Goal: Task Accomplishment & Management: Use online tool/utility

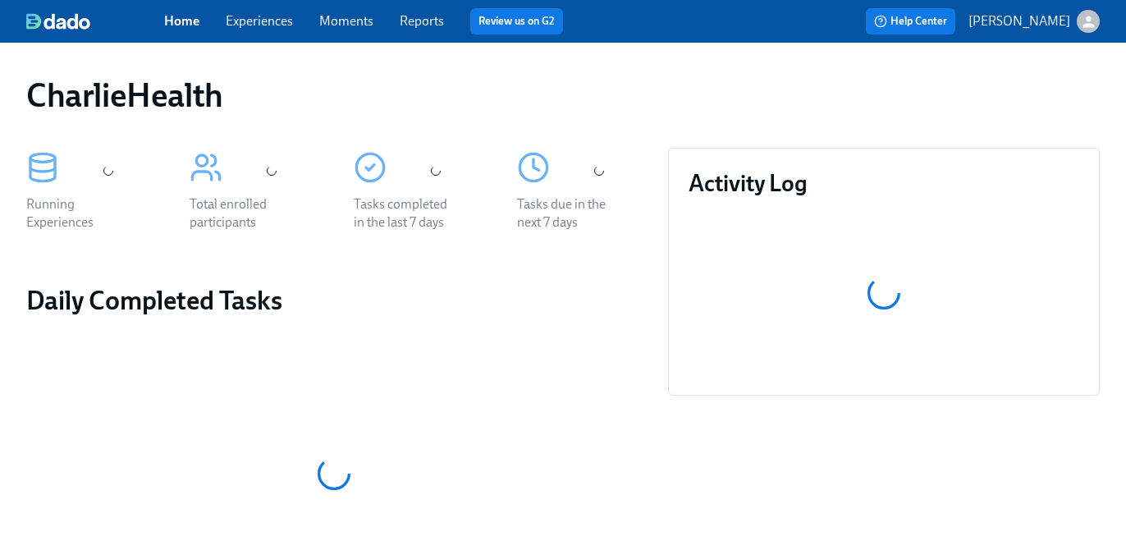
click at [265, 22] on link "Experiences" at bounding box center [259, 21] width 67 height 16
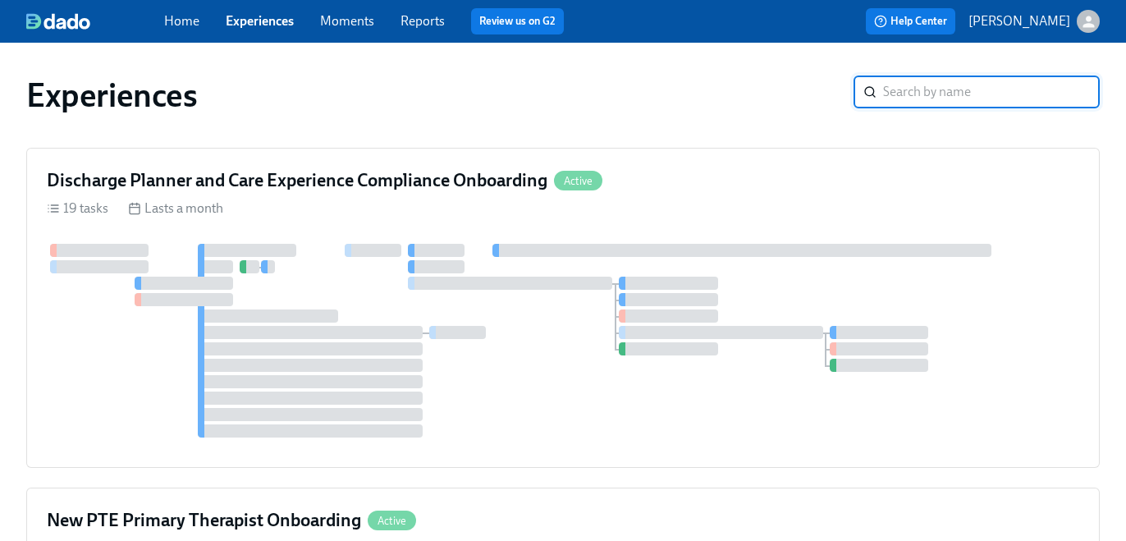
scroll to position [47, 0]
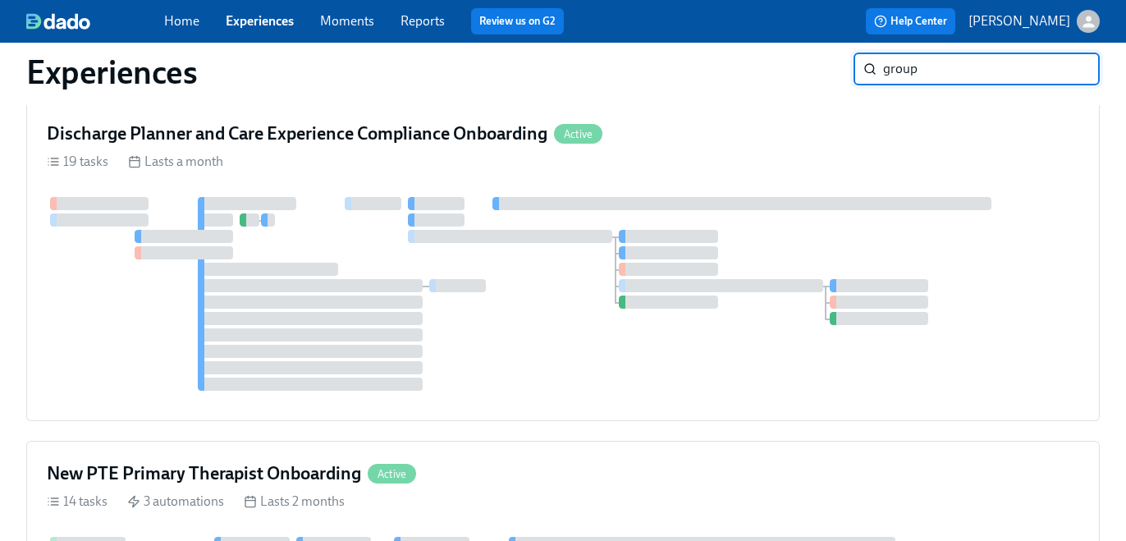
type input "group"
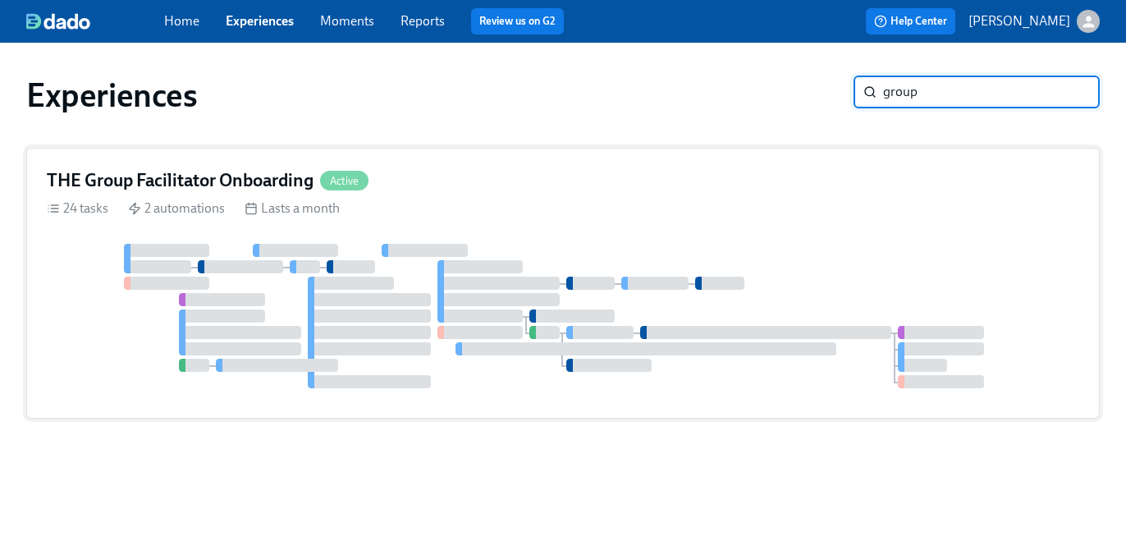
scroll to position [0, 0]
click at [268, 180] on h4 "THE Group Facilitator Onboarding" at bounding box center [180, 180] width 267 height 25
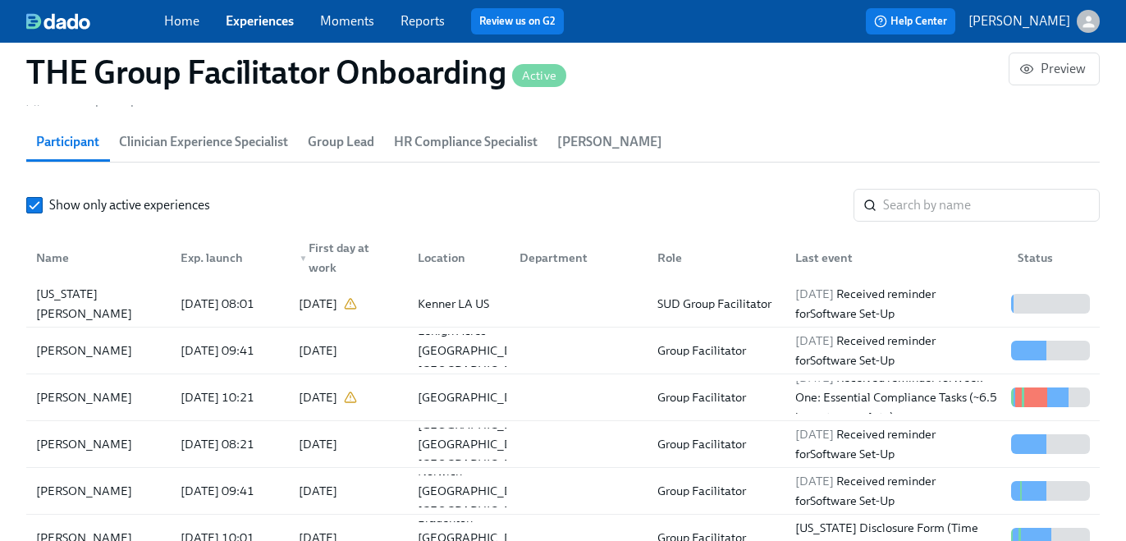
scroll to position [1484, 0]
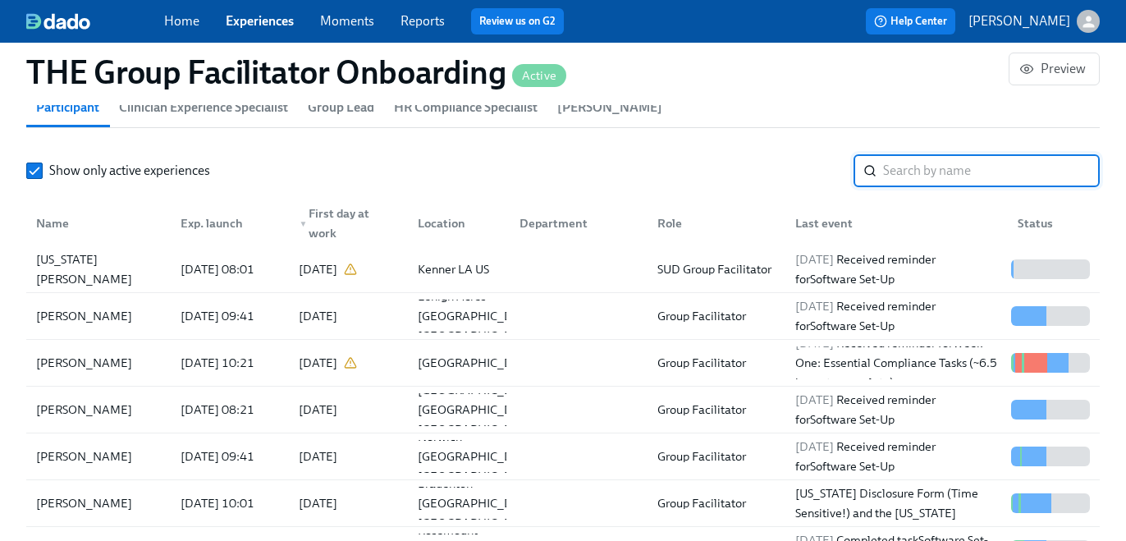
click at [895, 171] on input "search" at bounding box center [991, 170] width 217 height 33
paste input "[PERSON_NAME]"
type input "[PERSON_NAME]"
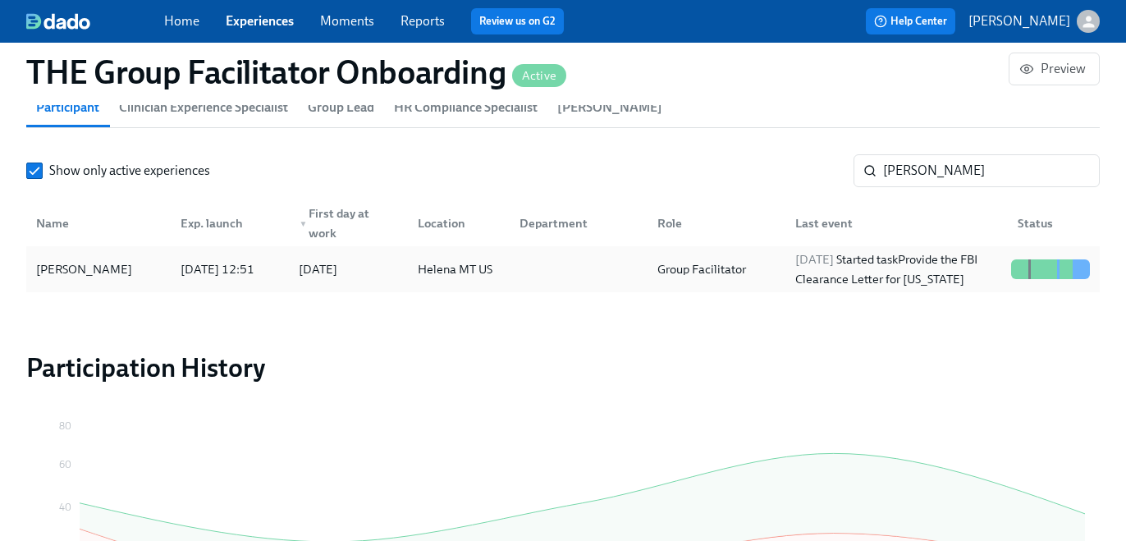
click at [711, 281] on div "Group Facilitator" at bounding box center [713, 269] width 138 height 33
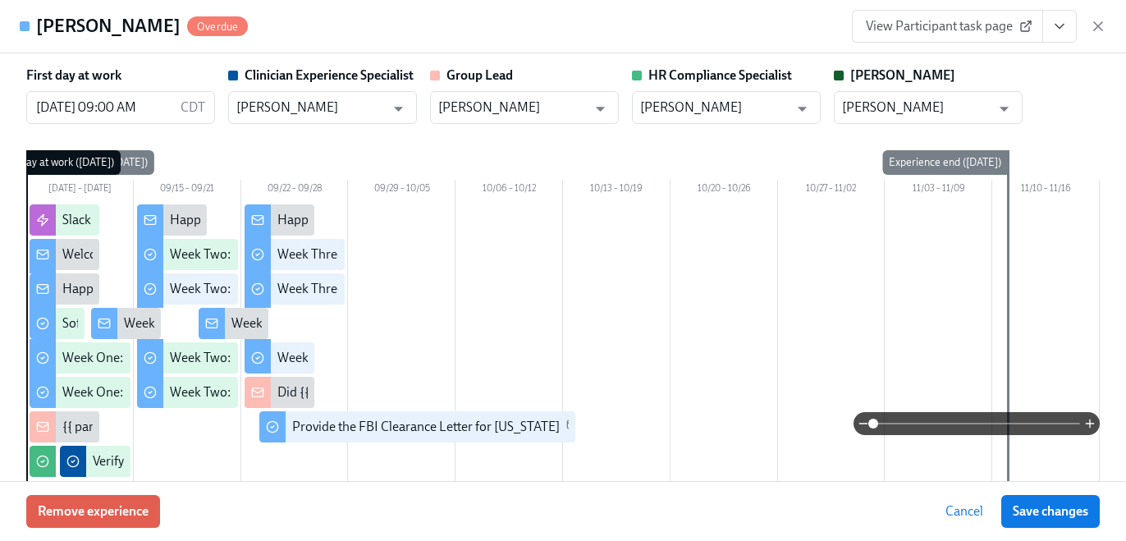
click at [1049, 31] on button "View task page" at bounding box center [1059, 26] width 34 height 33
click at [1059, 26] on icon "View task page" at bounding box center [1059, 27] width 8 height 4
click at [1058, 27] on icon "View task page" at bounding box center [1059, 27] width 8 height 4
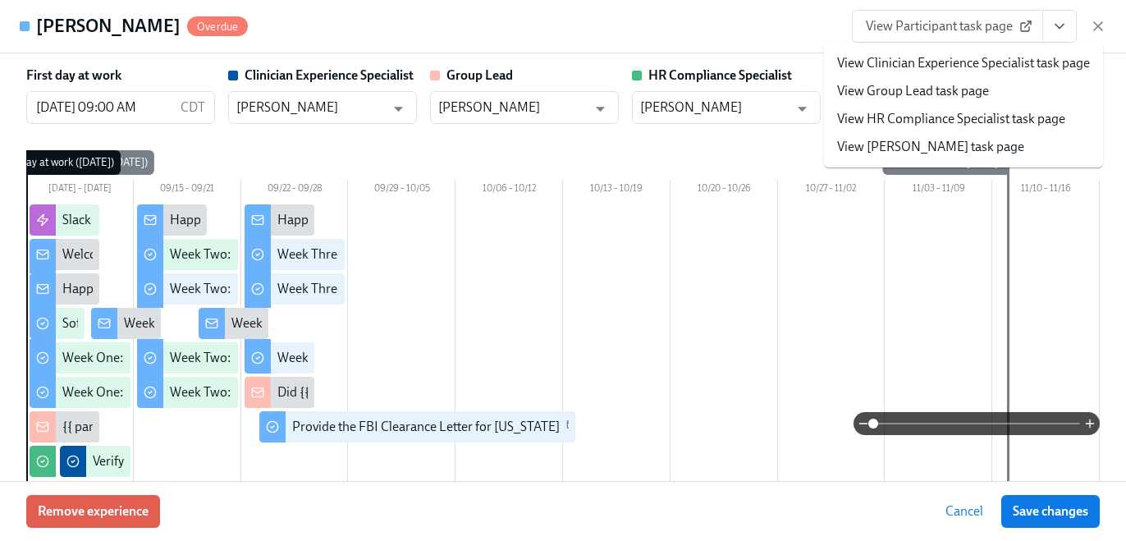
scroll to position [0, 23488]
click at [985, 125] on link "View HR Compliance Specialist task page" at bounding box center [951, 119] width 228 height 18
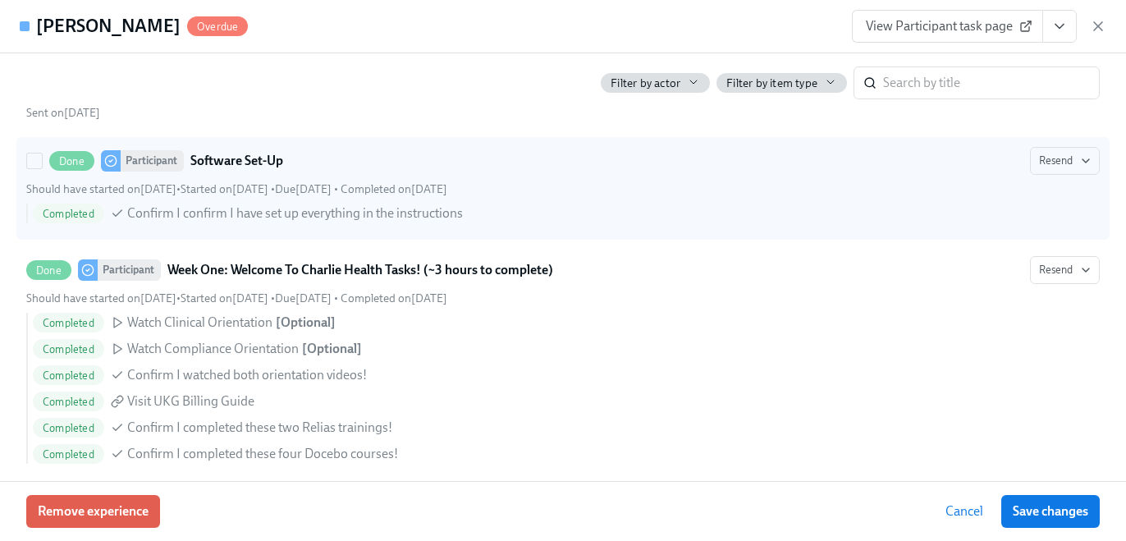
scroll to position [840, 0]
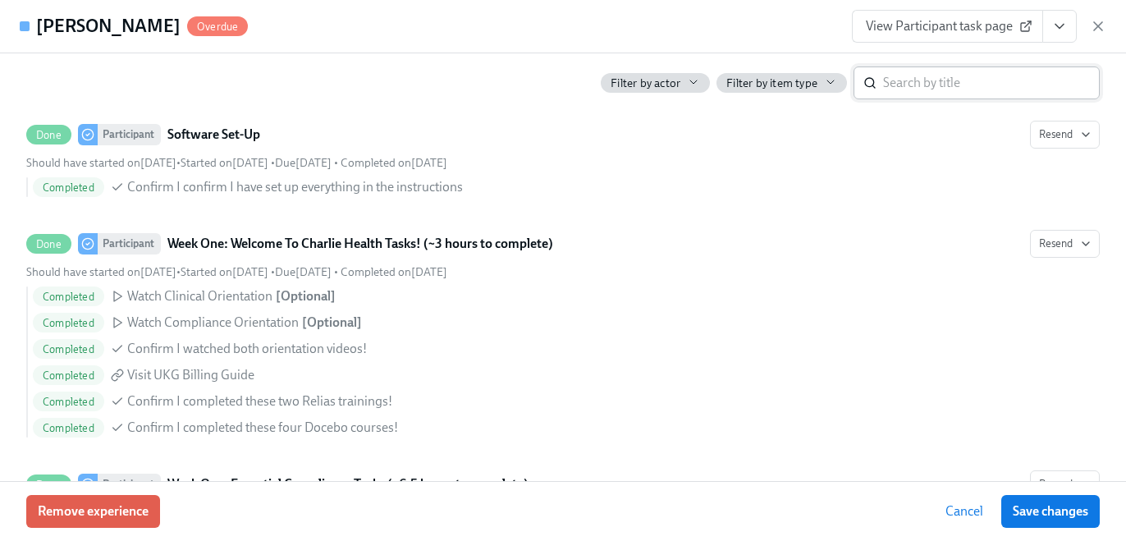
click at [950, 71] on input "search" at bounding box center [991, 82] width 217 height 33
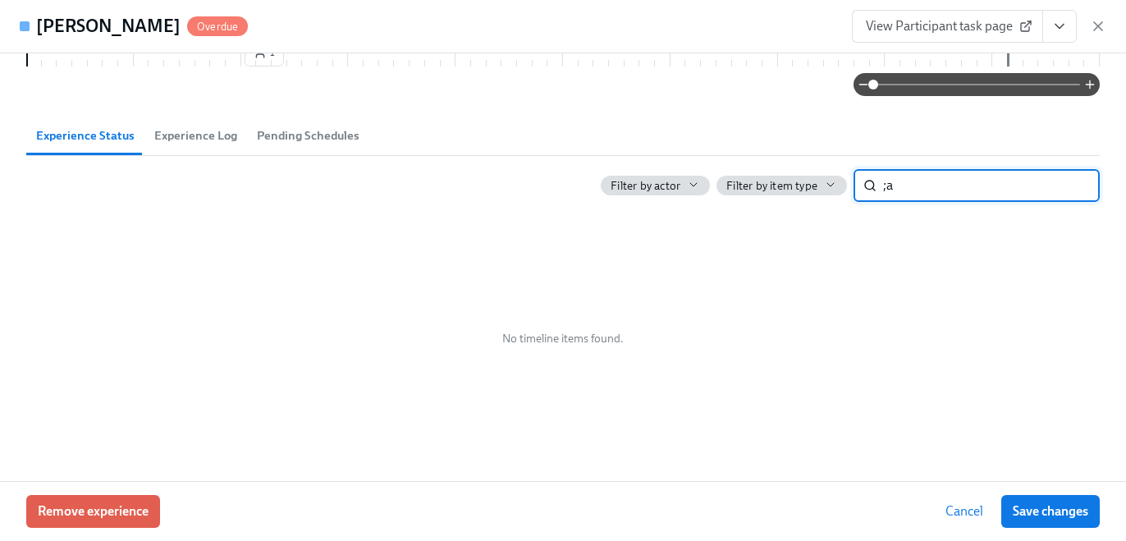
type input ";"
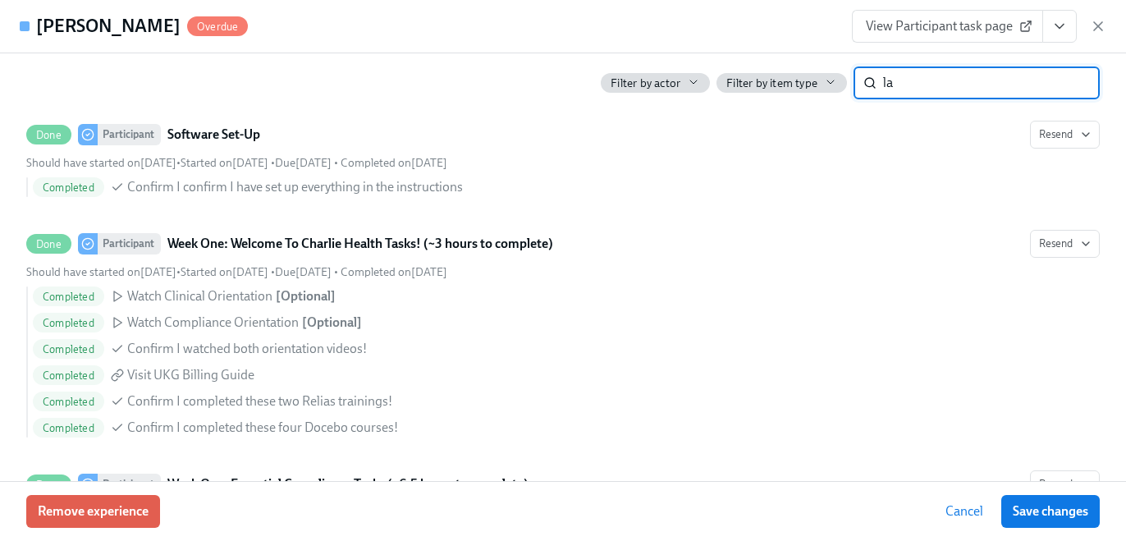
type input "la"
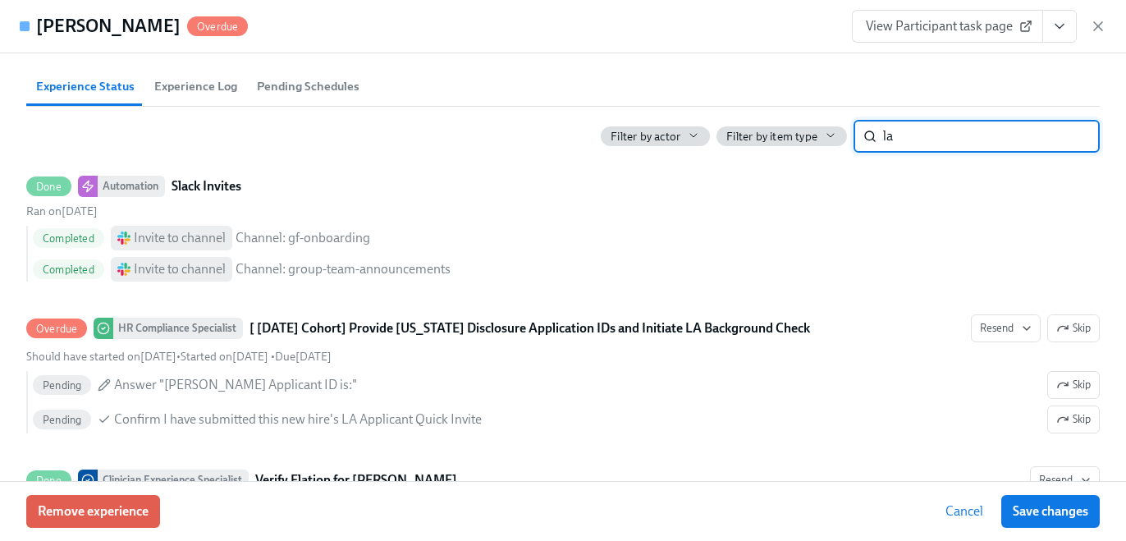
scroll to position [521, 0]
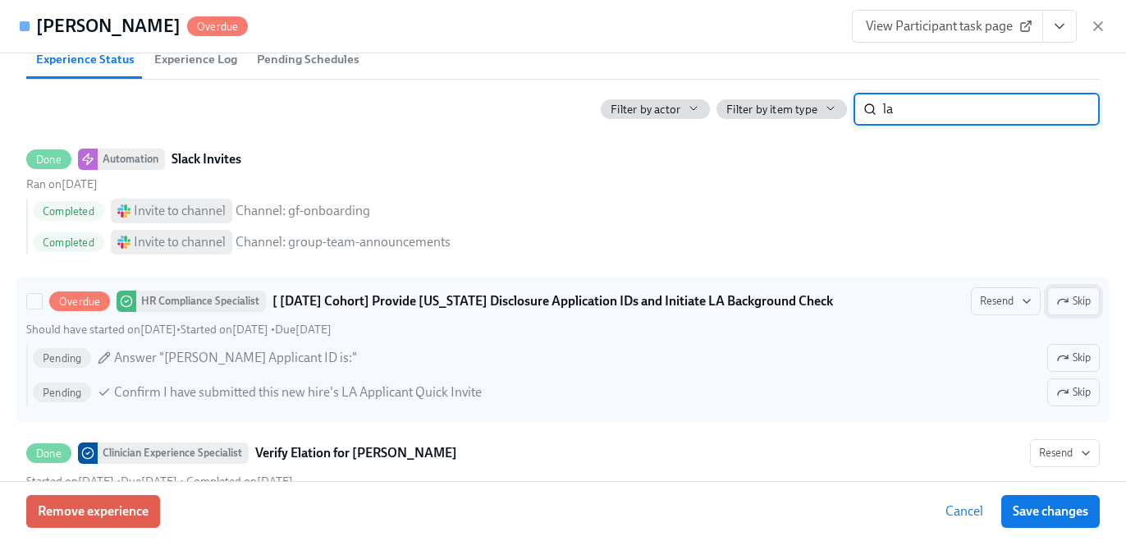
click at [1057, 304] on icon "button" at bounding box center [1062, 301] width 13 height 13
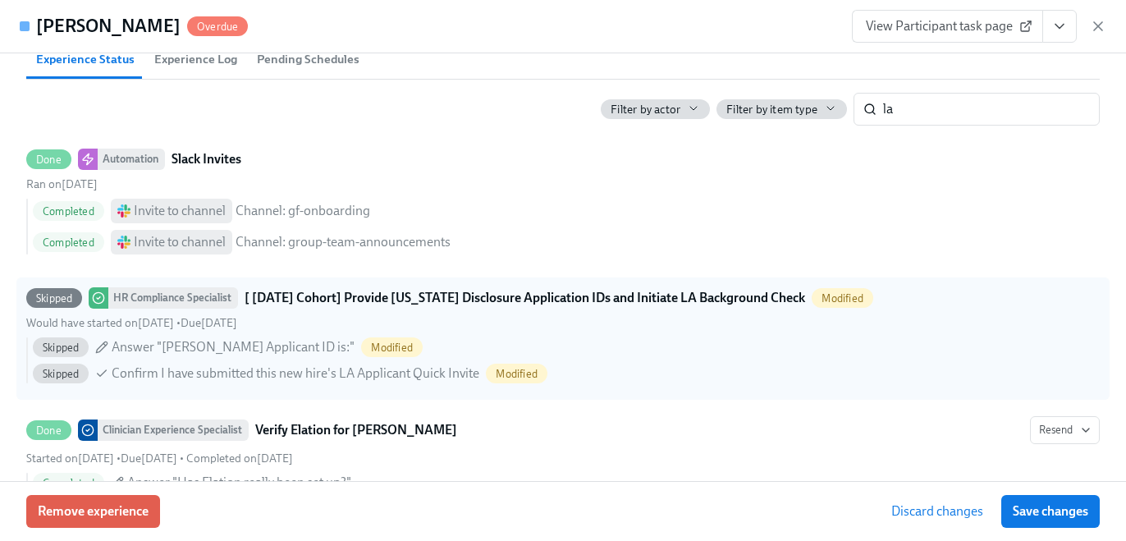
click at [1053, 513] on span "Save changes" at bounding box center [1050, 511] width 75 height 16
click at [1060, 34] on button "View task page" at bounding box center [1059, 26] width 34 height 33
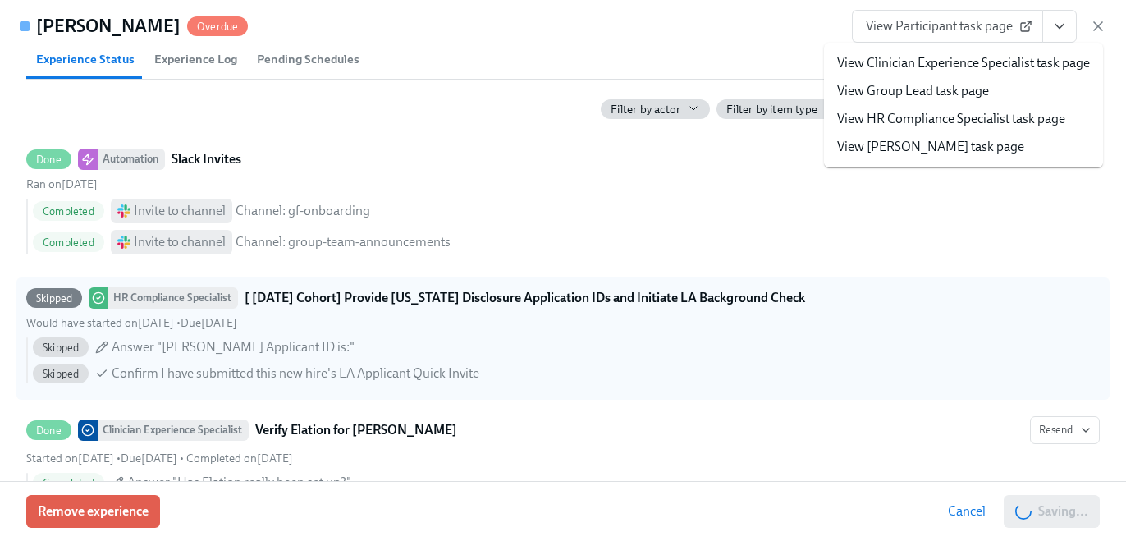
click at [1060, 24] on icon "View task page" at bounding box center [1059, 26] width 16 height 16
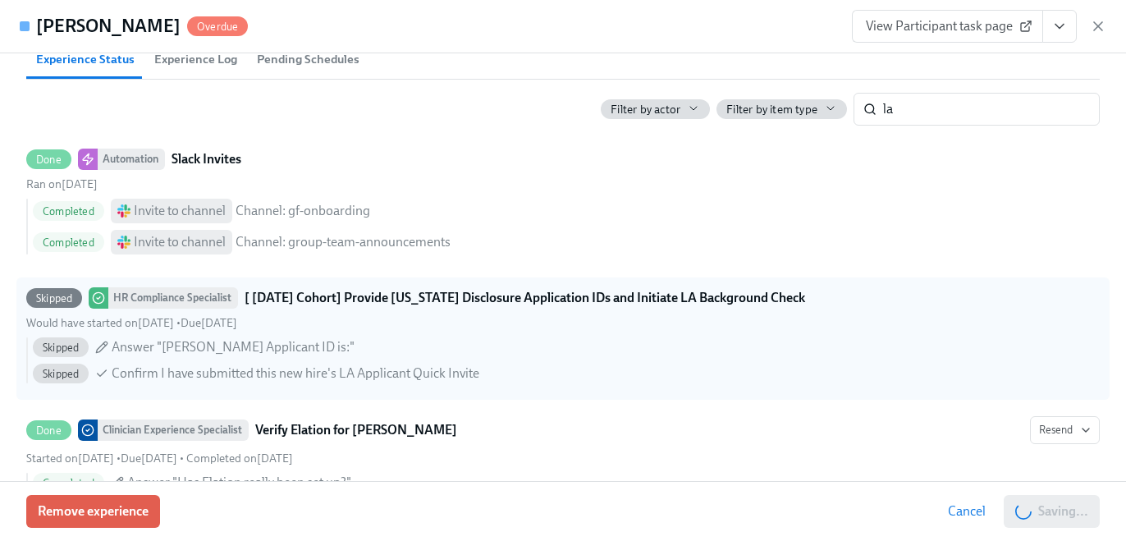
click at [1060, 24] on icon "View task page" at bounding box center [1059, 26] width 16 height 16
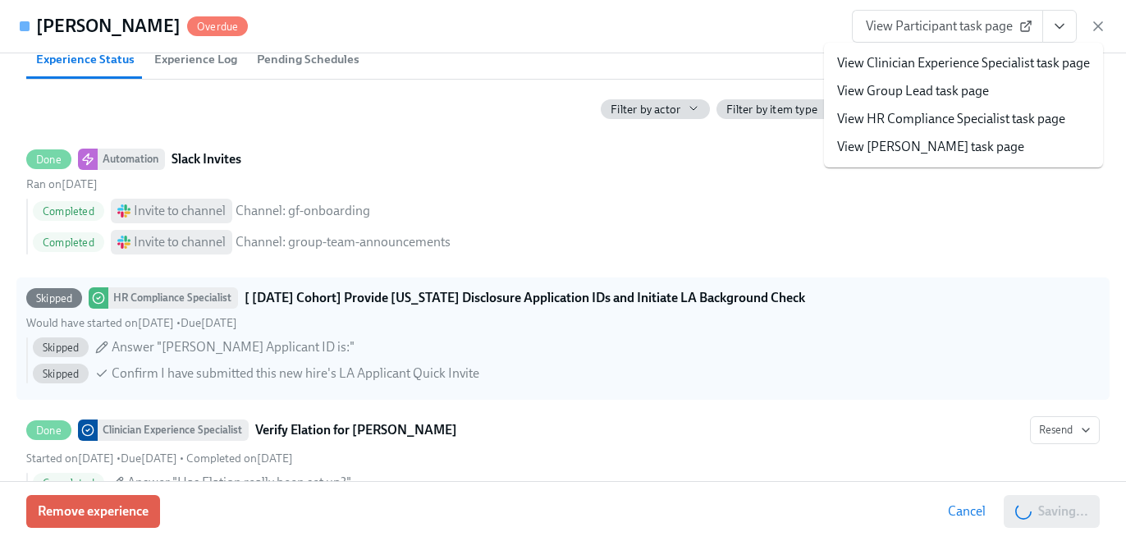
click at [1018, 119] on link "View HR Compliance Specialist task page" at bounding box center [951, 119] width 228 height 18
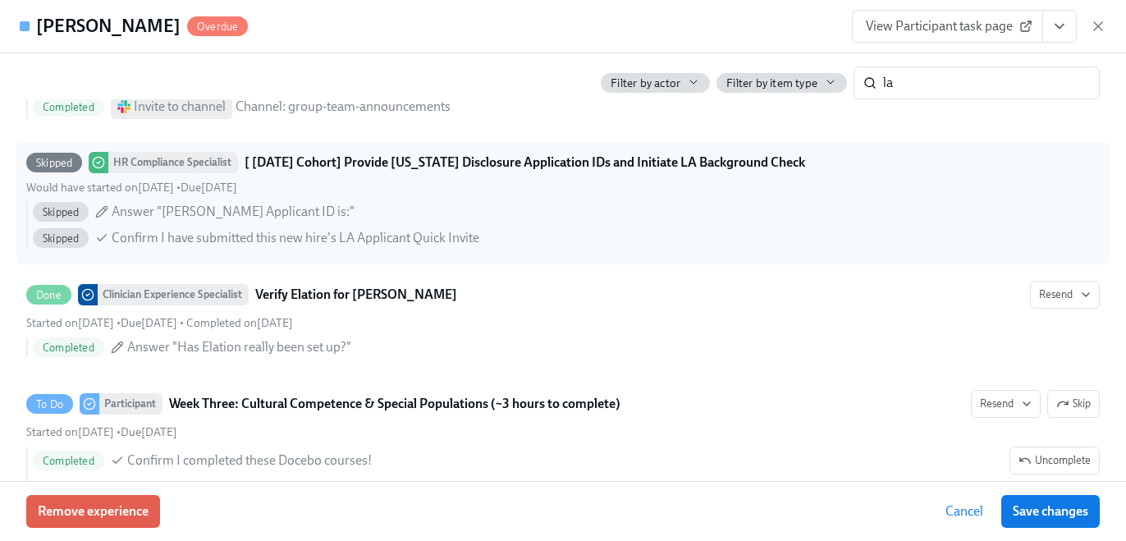
scroll to position [831, 0]
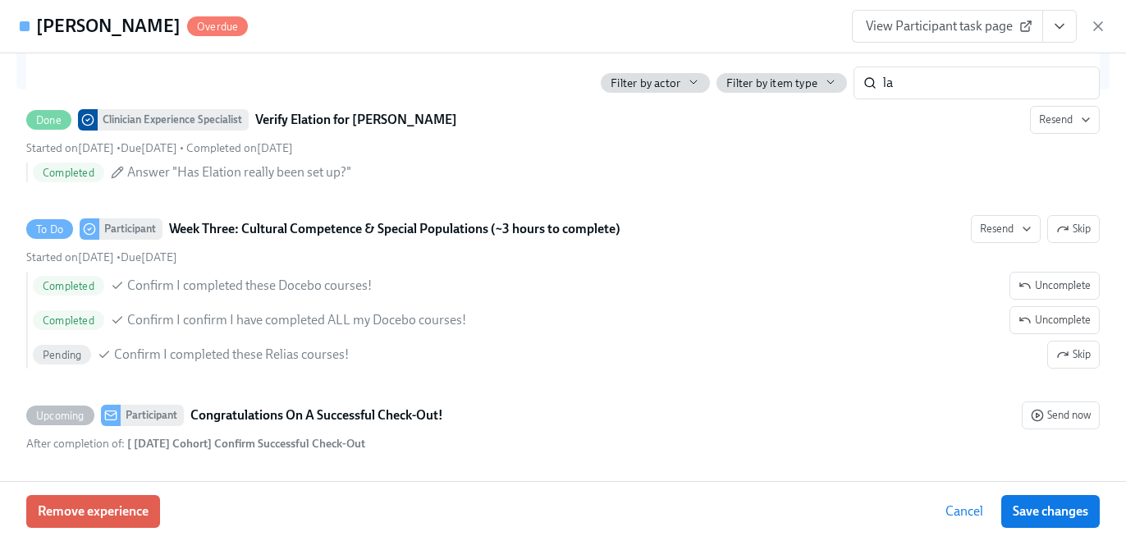
click at [1022, 20] on icon at bounding box center [1025, 26] width 13 height 13
click at [958, 80] on input "la" at bounding box center [991, 82] width 217 height 33
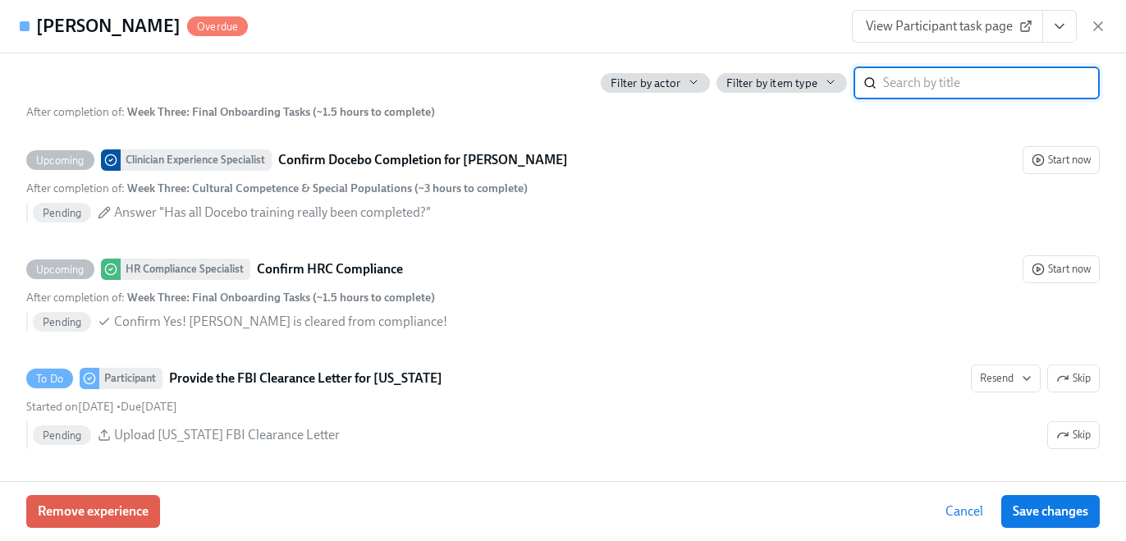
scroll to position [3638, 0]
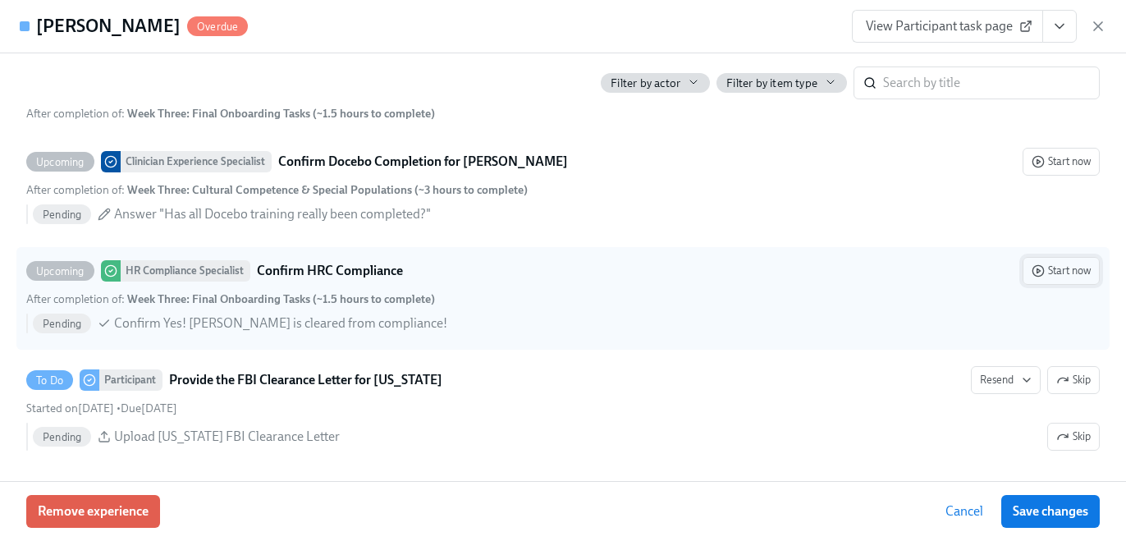
click at [1068, 275] on span "Start now" at bounding box center [1060, 271] width 59 height 16
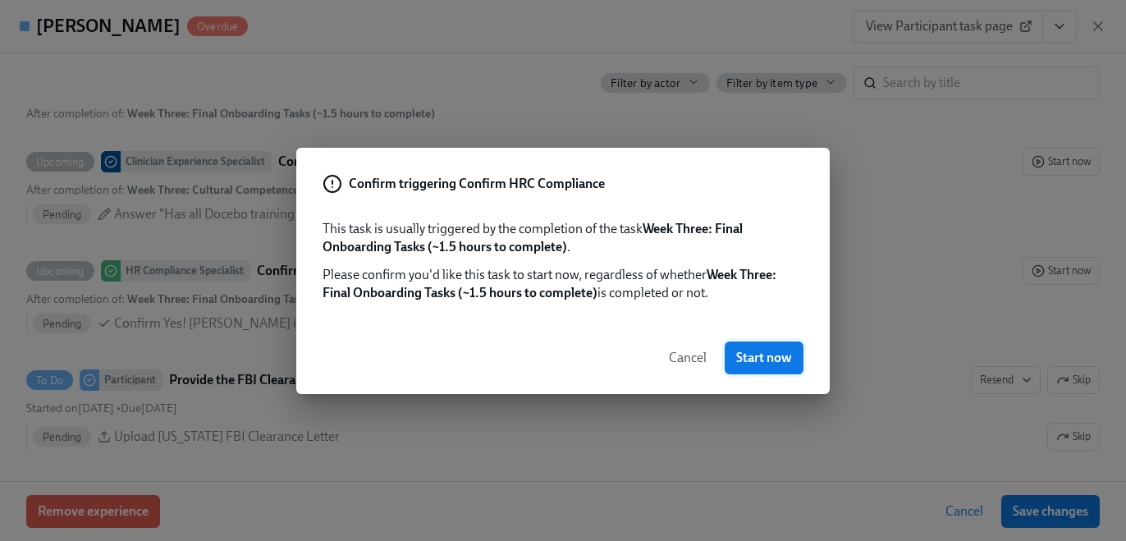
click at [783, 358] on span "Start now" at bounding box center [764, 358] width 56 height 16
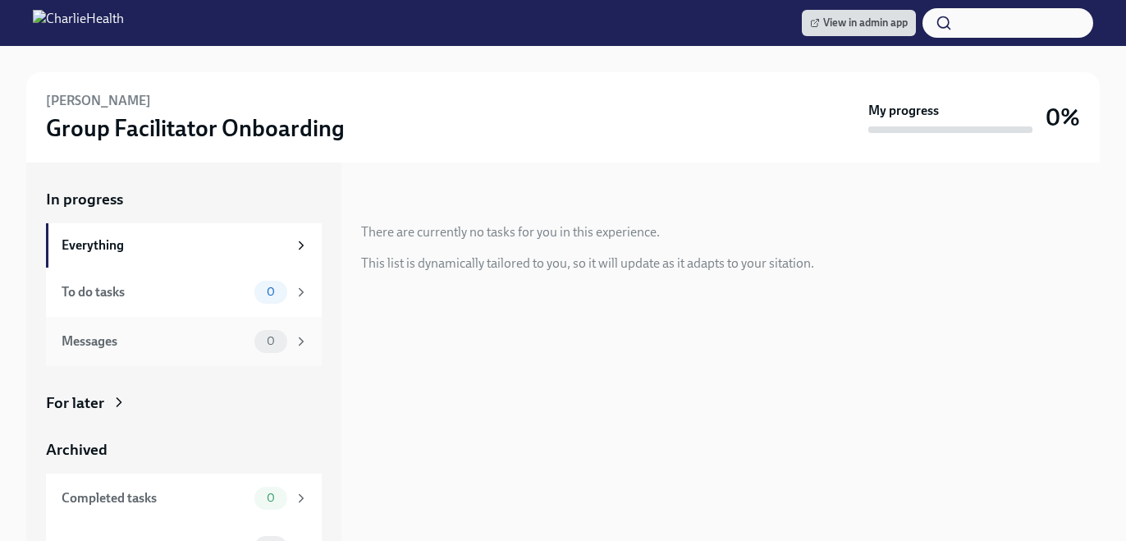
scroll to position [31, 0]
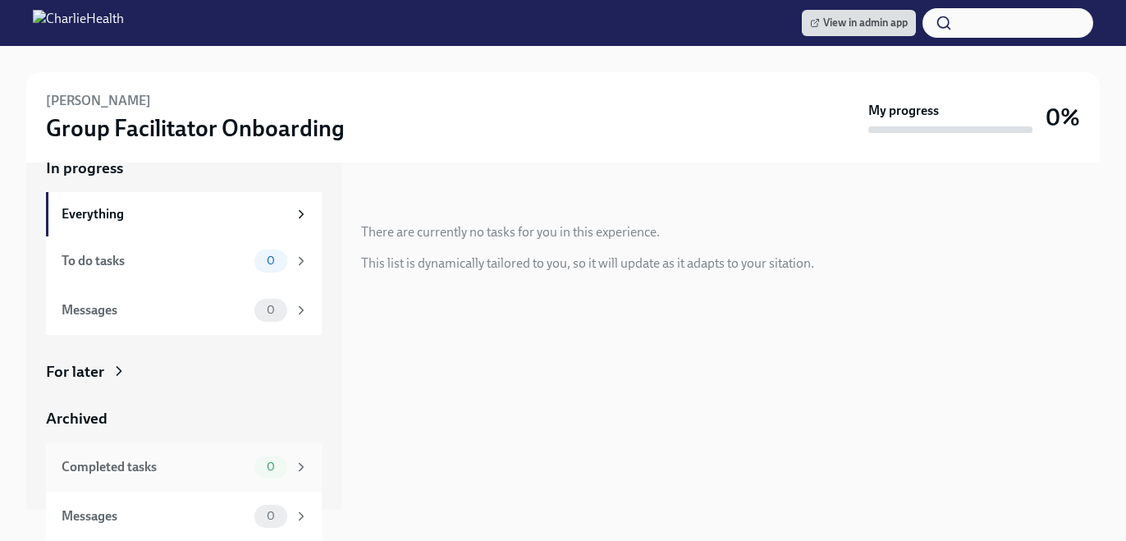
click at [259, 450] on div "Completed tasks 0" at bounding box center [184, 466] width 276 height 49
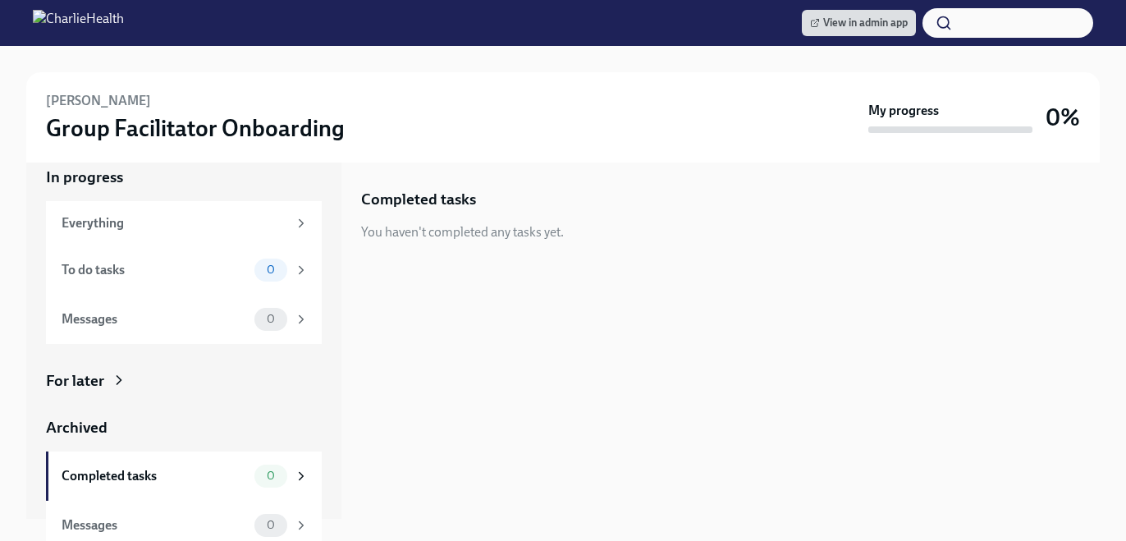
scroll to position [31, 0]
